Goal: Navigation & Orientation: Go to known website

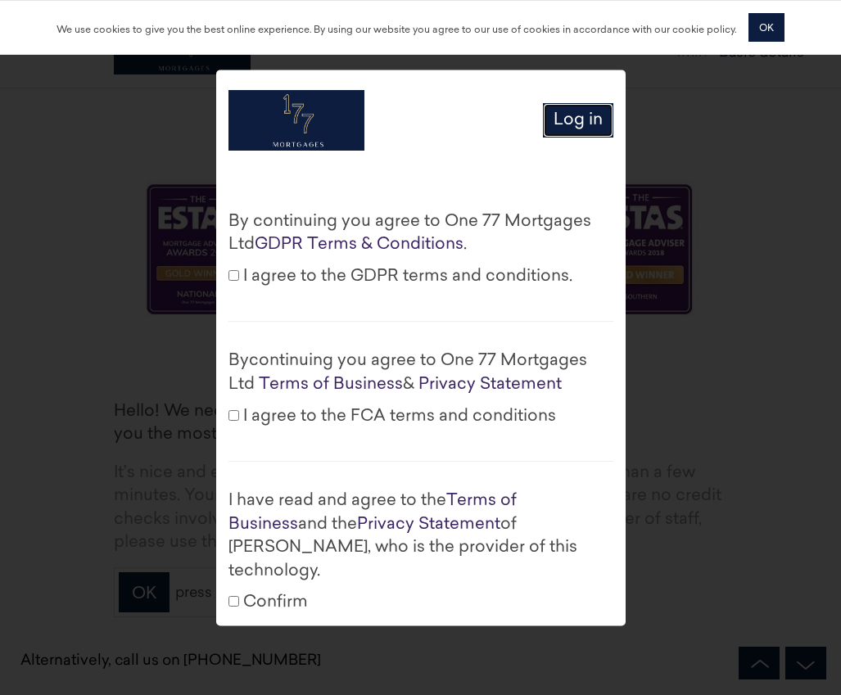
click at [567, 120] on link "Log in" at bounding box center [578, 120] width 70 height 35
